Goal: Information Seeking & Learning: Learn about a topic

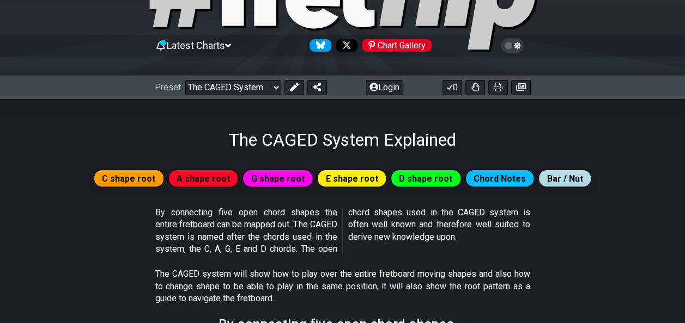
scroll to position [78, 0]
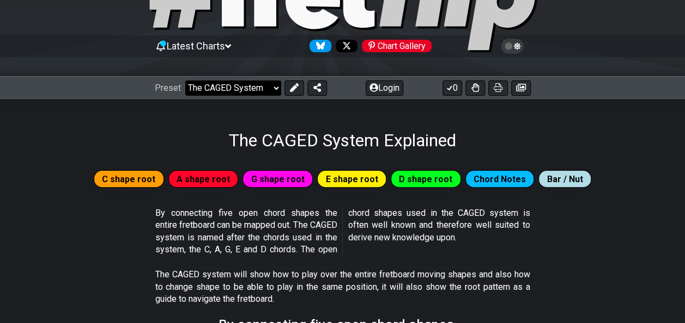
click at [270, 94] on select "Welcome to #fretflip! Initial Preset Custom Preset Minor Pentatonic Major Penta…" at bounding box center [233, 88] width 96 height 15
click at [185, 81] on select "Welcome to #fretflip! Initial Preset Custom Preset Minor Pentatonic Major Penta…" at bounding box center [233, 88] width 96 height 15
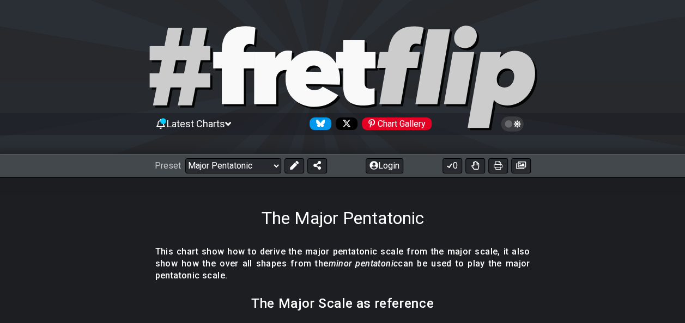
scroll to position [97, 0]
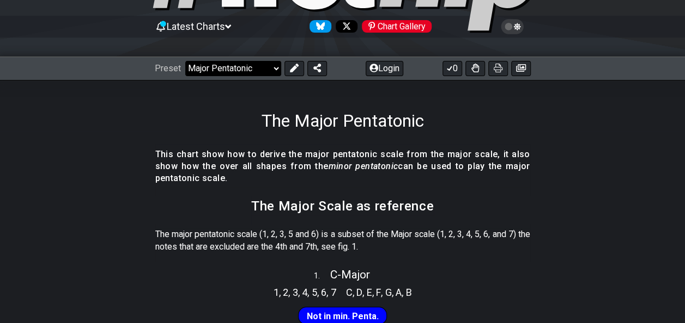
click at [249, 71] on select "Welcome to #fretflip! Initial Preset Custom Preset Minor Pentatonic Major Penta…" at bounding box center [233, 68] width 96 height 15
click at [185, 61] on select "Welcome to #fretflip! Initial Preset Custom Preset Minor Pentatonic Major Penta…" at bounding box center [233, 68] width 96 height 15
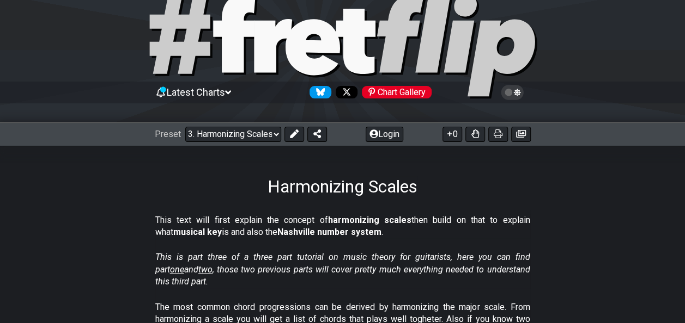
scroll to position [12, 0]
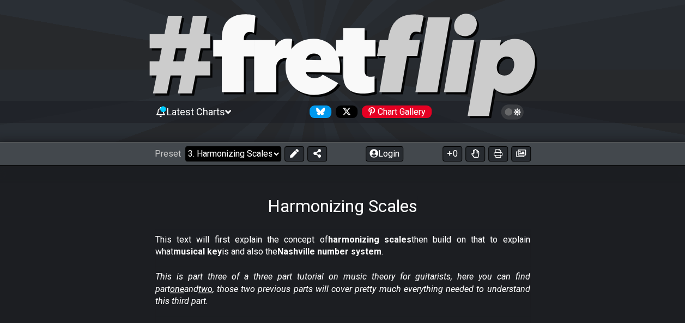
click at [247, 158] on select "Welcome to #fretflip! Initial Preset Custom Preset Minor Pentatonic Major Penta…" at bounding box center [233, 153] width 96 height 15
click at [185, 146] on select "Welcome to #fretflip! Initial Preset Custom Preset Minor Pentatonic Major Penta…" at bounding box center [233, 153] width 96 height 15
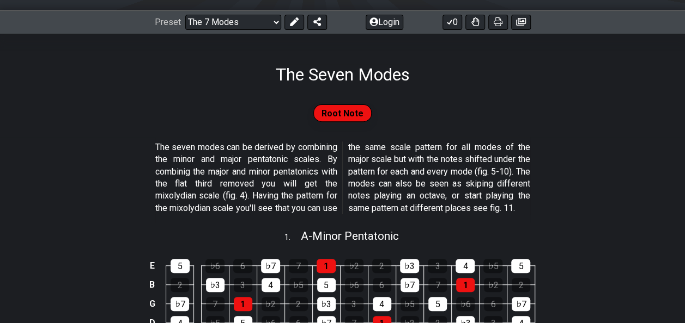
scroll to position [1, 0]
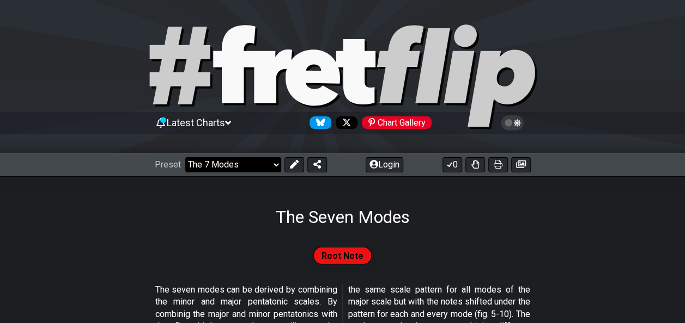
click at [235, 161] on select "Welcome to #fretflip! Initial Preset Custom Preset Minor Pentatonic Major Penta…" at bounding box center [233, 164] width 96 height 15
click at [185, 157] on select "Welcome to #fretflip! Initial Preset Custom Preset Minor Pentatonic Major Penta…" at bounding box center [233, 164] width 96 height 15
select select "/3nps-caged-shapes"
select select "A"
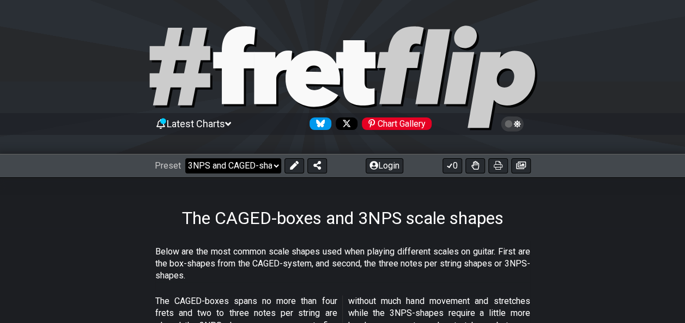
click at [246, 167] on select "Welcome to #fretflip! Initial Preset Custom Preset Minor Pentatonic Major Penta…" at bounding box center [233, 165] width 96 height 15
click at [185, 158] on select "Welcome to #fretflip! Initial Preset Custom Preset Minor Pentatonic Major Penta…" at bounding box center [233, 165] width 96 height 15
select select "/the-caged-system"
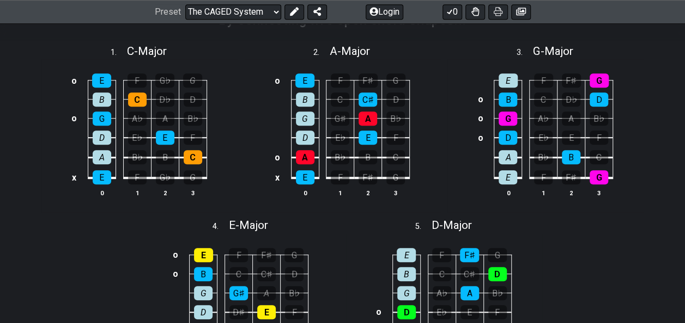
scroll to position [384, 0]
